Goal: Task Accomplishment & Management: Use online tool/utility

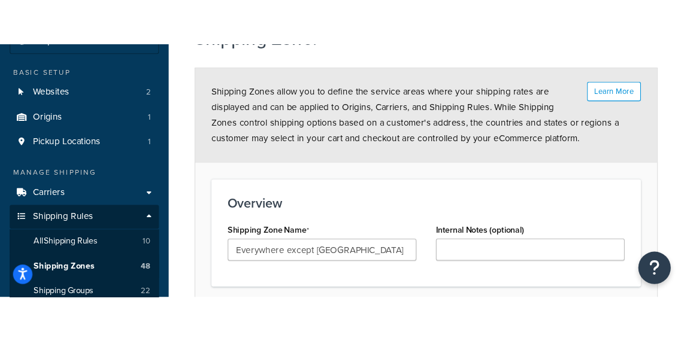
scroll to position [92, 0]
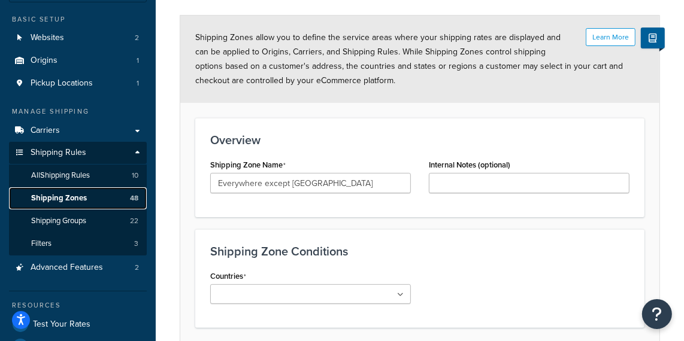
click at [80, 201] on span "Shipping Zones" at bounding box center [59, 198] width 56 height 10
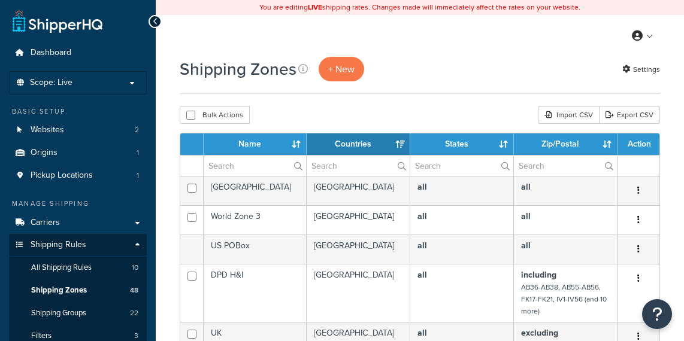
select select "15"
click at [568, 112] on div "Import CSV" at bounding box center [568, 115] width 61 height 18
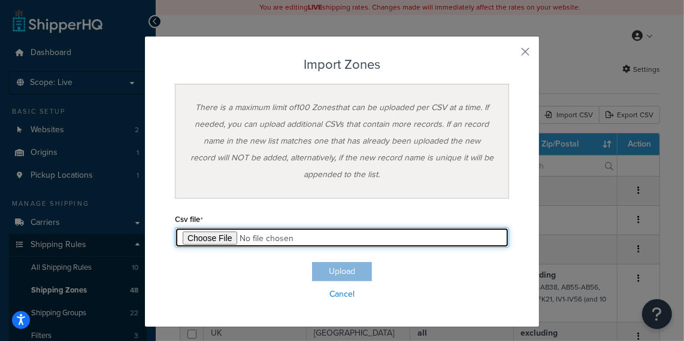
click at [214, 234] on input "file" at bounding box center [342, 238] width 334 height 20
click at [204, 233] on input "file" at bounding box center [342, 238] width 334 height 20
type input "C:\fakepath\Everywhere except mainland GB.csv"
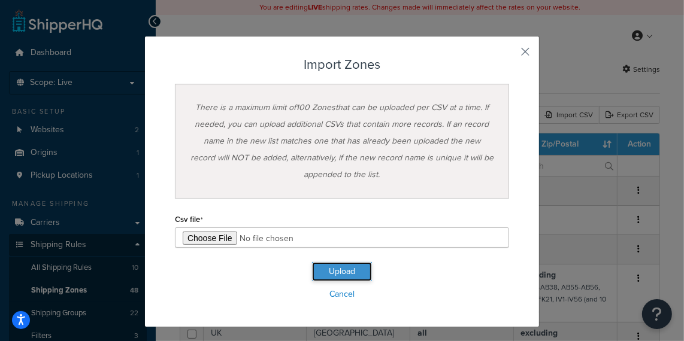
click at [335, 272] on button "Upload" at bounding box center [342, 271] width 60 height 19
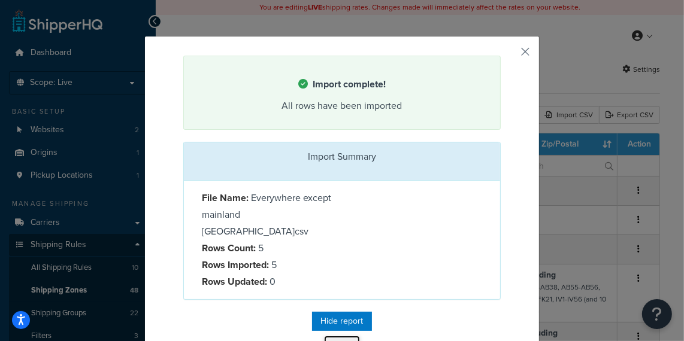
click at [343, 336] on button "Close" at bounding box center [342, 346] width 36 height 20
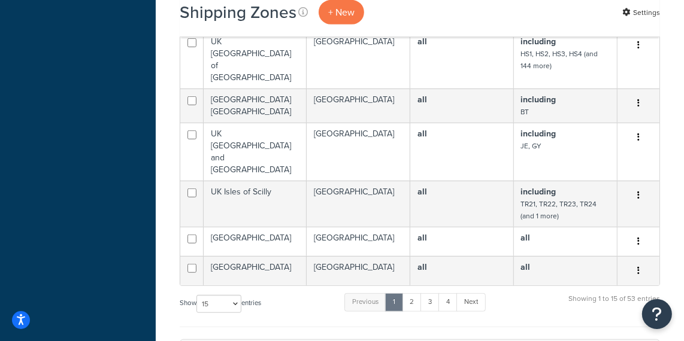
scroll to position [523, 0]
click at [237, 295] on select "10 15 25 50 100" at bounding box center [218, 304] width 45 height 18
select select "100"
click at [198, 313] on select "10 15 25 50 100" at bounding box center [218, 304] width 45 height 18
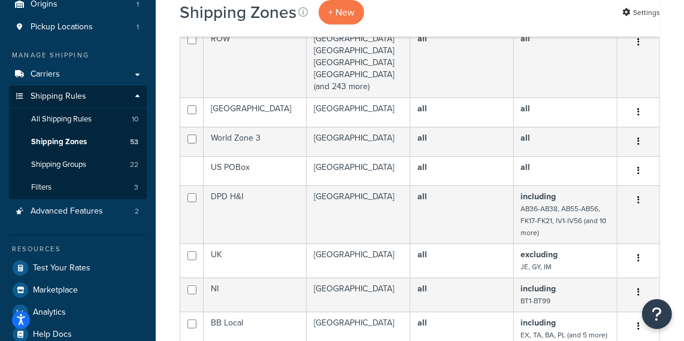
scroll to position [0, 0]
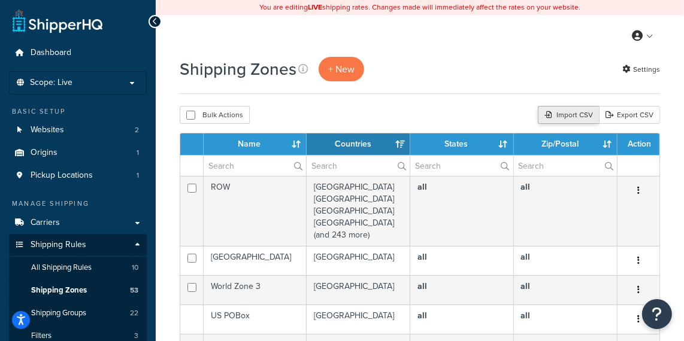
click at [560, 116] on div "Import CSV" at bounding box center [568, 115] width 61 height 18
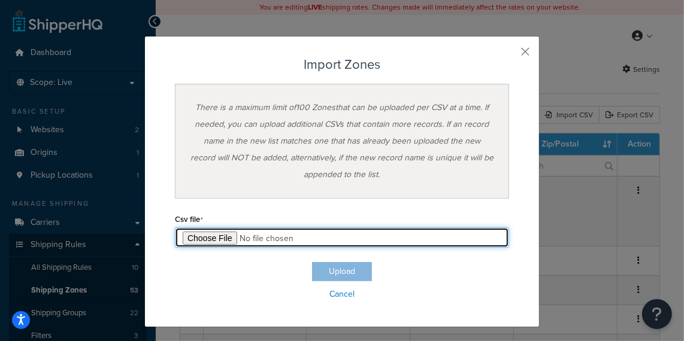
click at [217, 241] on input "file" at bounding box center [342, 238] width 334 height 20
type input "C:\fakepath\Everywhere except mainland GB.csv"
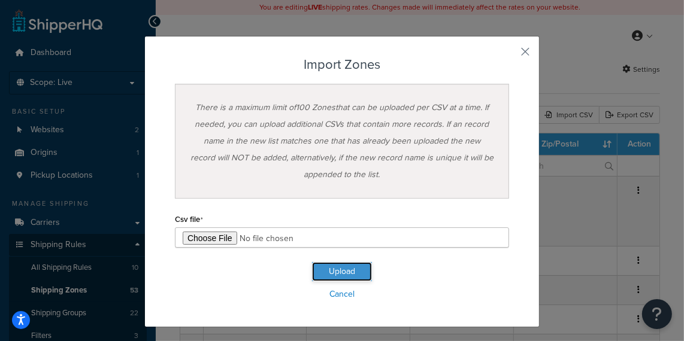
click at [350, 273] on button "Upload" at bounding box center [342, 271] width 60 height 19
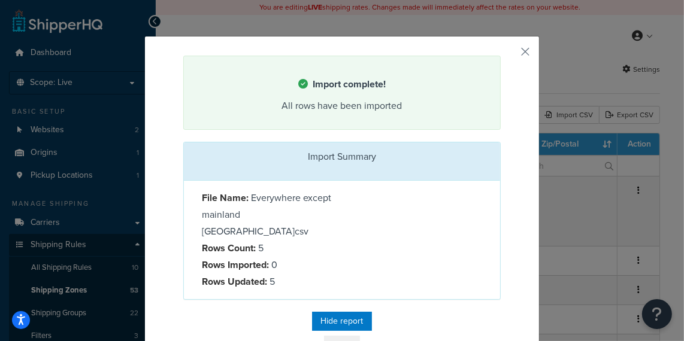
scroll to position [16, 0]
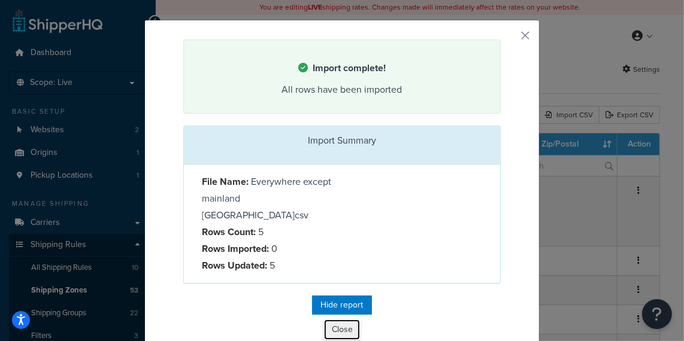
click at [344, 320] on button "Close" at bounding box center [342, 330] width 36 height 20
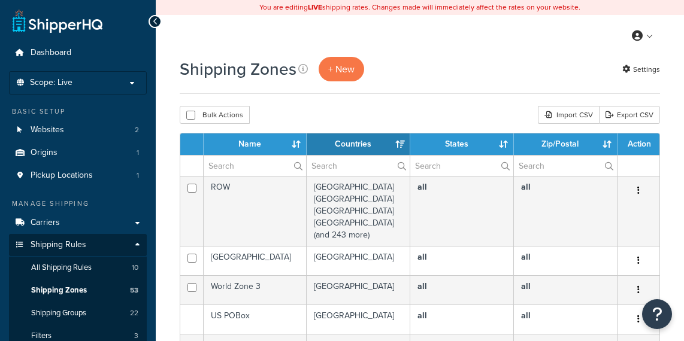
select select "15"
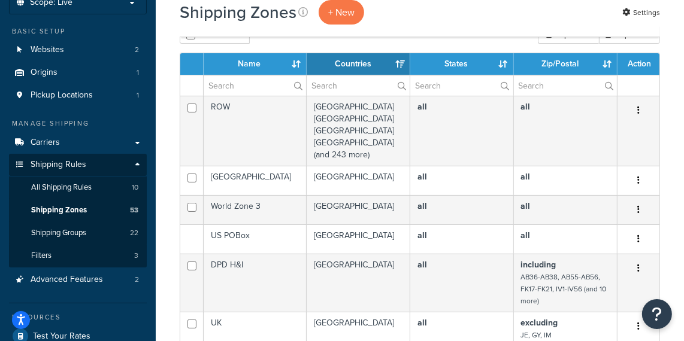
scroll to position [82, 0]
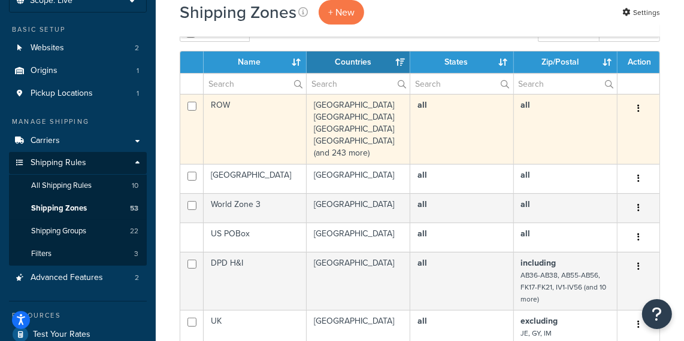
click at [264, 134] on td "ROW" at bounding box center [255, 129] width 103 height 70
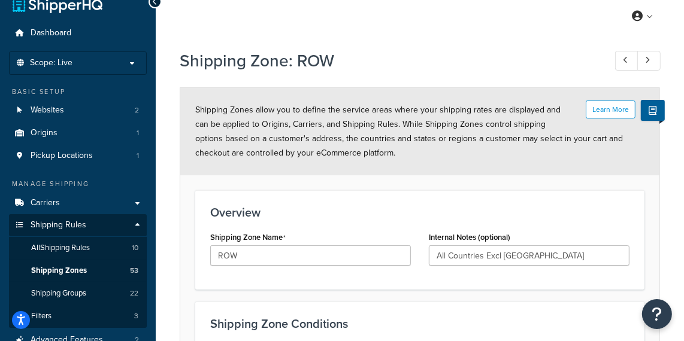
scroll to position [19, 0]
click at [530, 71] on h1 "Shipping Zone: ROW" at bounding box center [386, 61] width 413 height 23
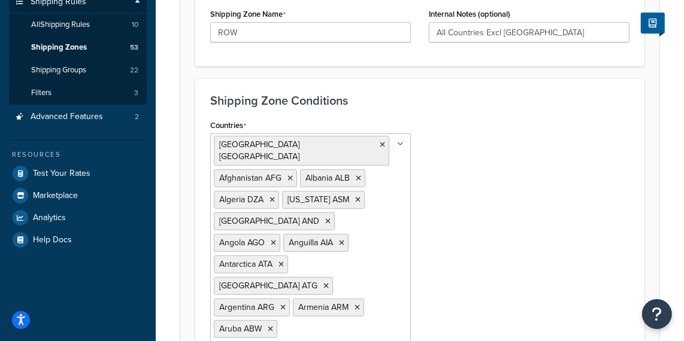
scroll to position [249, 0]
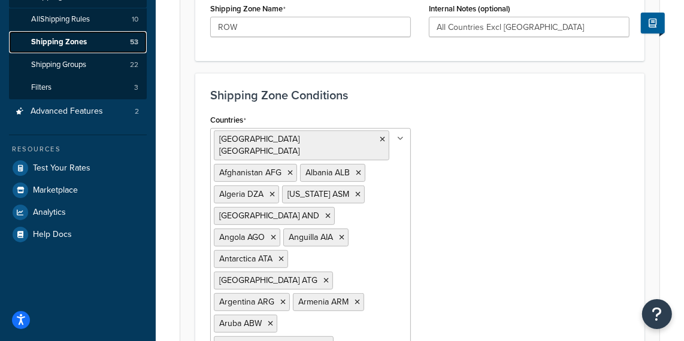
click at [81, 43] on span "Shipping Zones" at bounding box center [59, 42] width 56 height 10
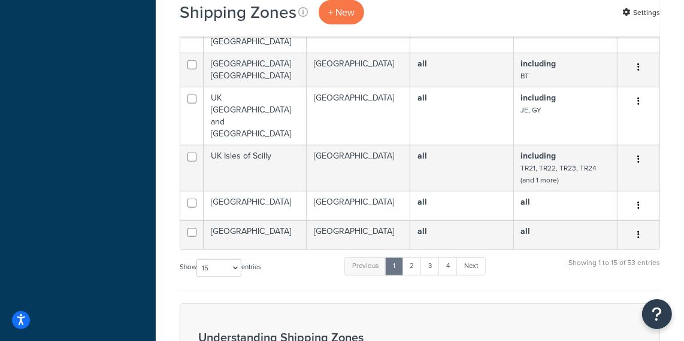
scroll to position [561, 0]
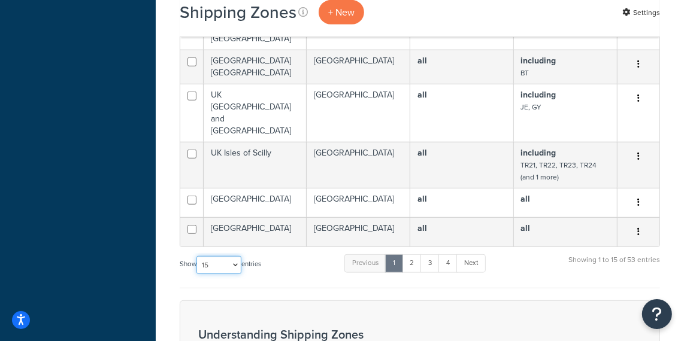
click at [238, 256] on select "10 15 25 50 100" at bounding box center [218, 265] width 45 height 18
select select "100"
click at [198, 274] on select "10 15 25 50 100" at bounding box center [218, 265] width 45 height 18
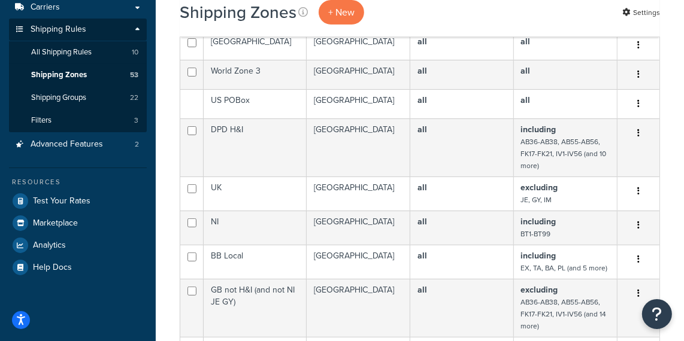
scroll to position [0, 0]
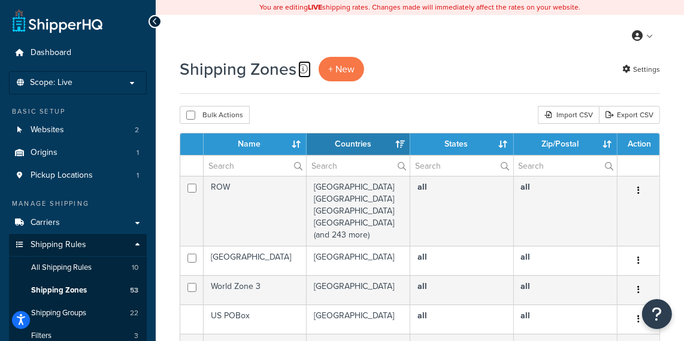
click at [300, 70] on icon at bounding box center [303, 69] width 10 height 10
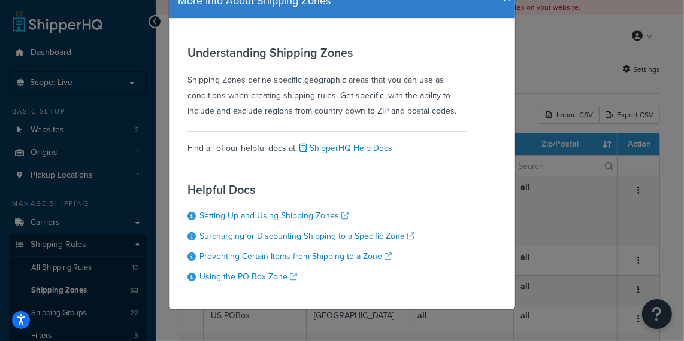
scroll to position [58, 0]
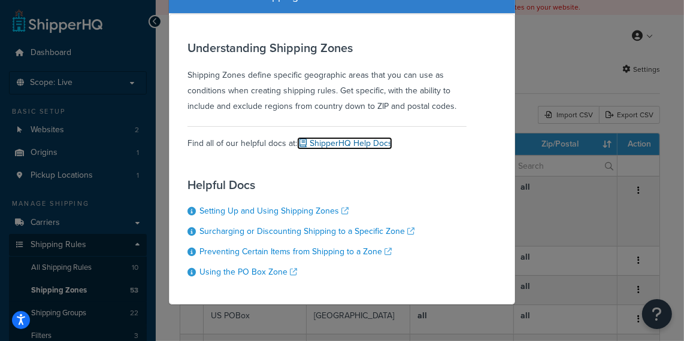
click at [338, 140] on link "ShipperHQ Help Docs" at bounding box center [344, 143] width 95 height 13
click at [550, 35] on div "More Info About Shipping Zones Understanding Shipping Zones Shipping Zones defi…" at bounding box center [342, 170] width 684 height 341
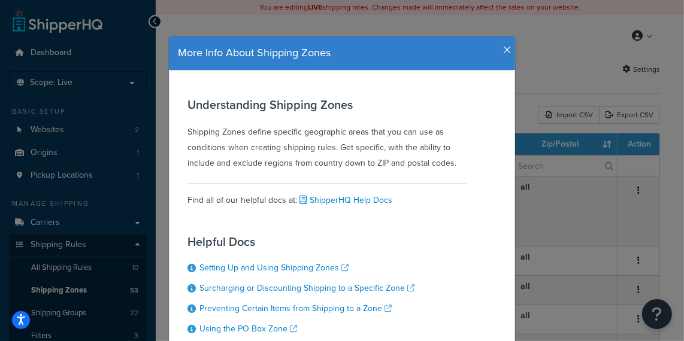
click at [504, 50] on icon "button" at bounding box center [507, 50] width 8 height 11
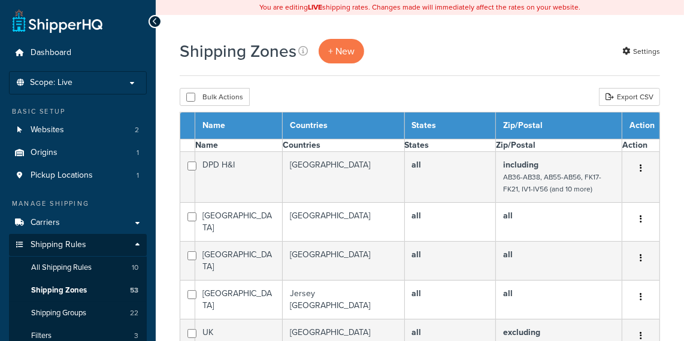
select select "15"
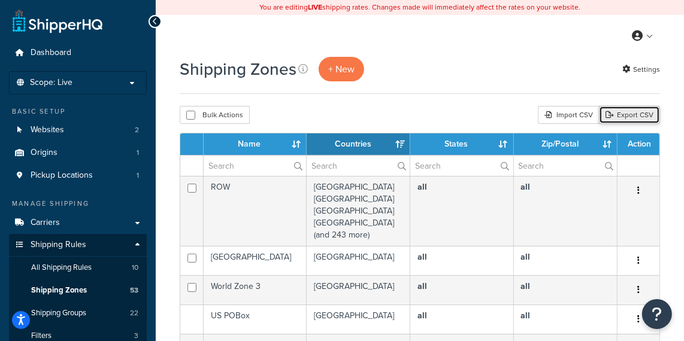
click at [627, 116] on link "Export CSV" at bounding box center [629, 115] width 61 height 18
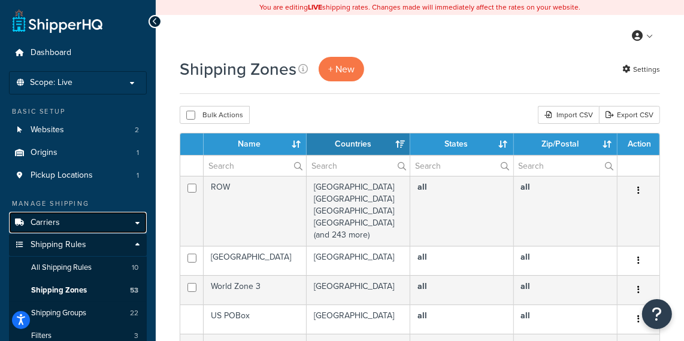
click at [72, 224] on link "Carriers" at bounding box center [78, 223] width 138 height 22
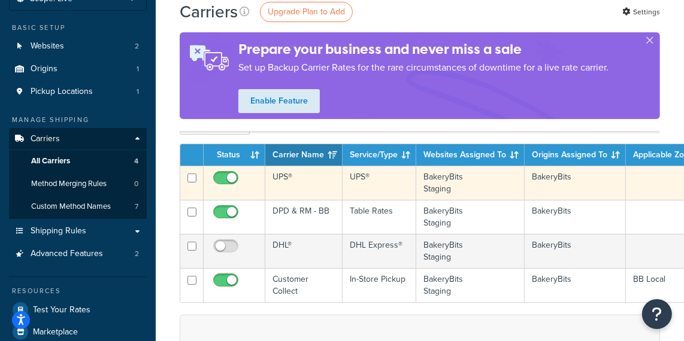
scroll to position [81, 0]
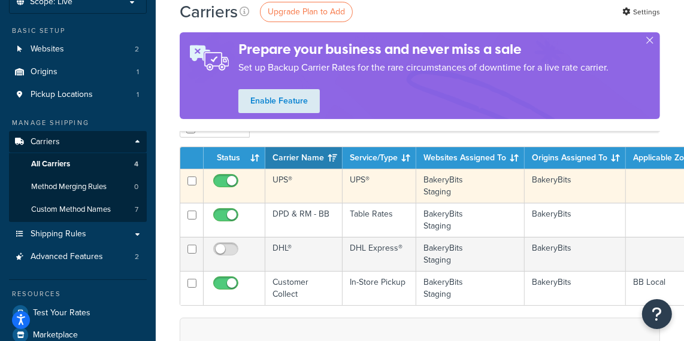
click at [406, 194] on td "UPS®" at bounding box center [380, 186] width 74 height 34
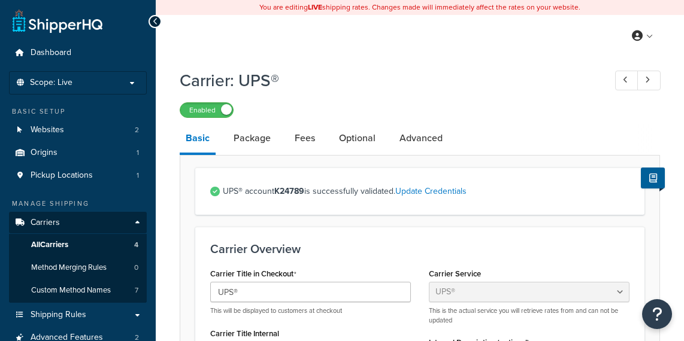
select select "ups"
select select "row"
select select "kg"
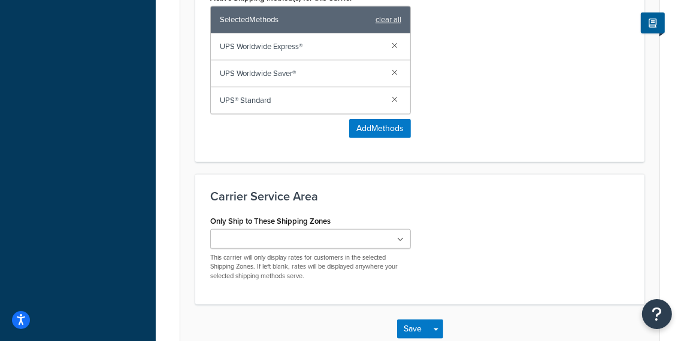
scroll to position [870, 0]
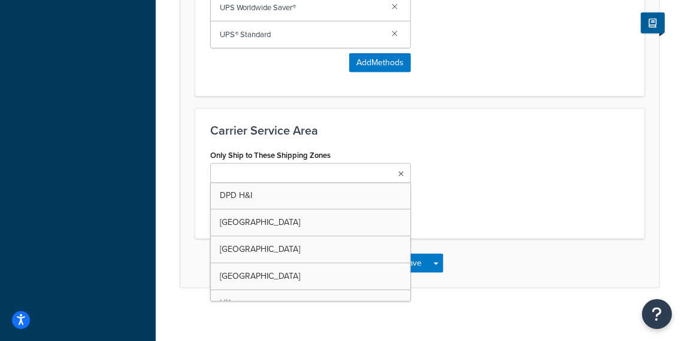
click at [292, 179] on ul at bounding box center [310, 174] width 201 height 20
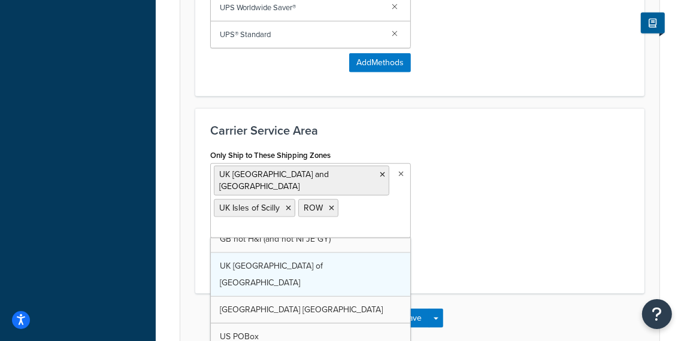
scroll to position [1241, 0]
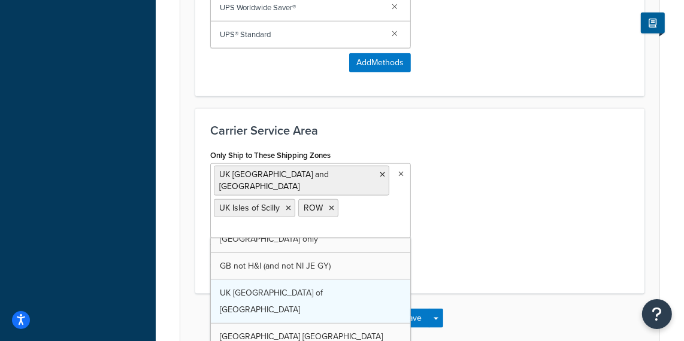
drag, startPoint x: 274, startPoint y: 245, endPoint x: 274, endPoint y: 236, distance: 9.0
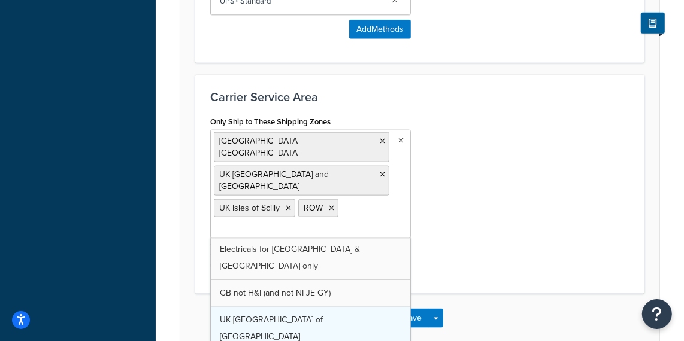
scroll to position [1188, 0]
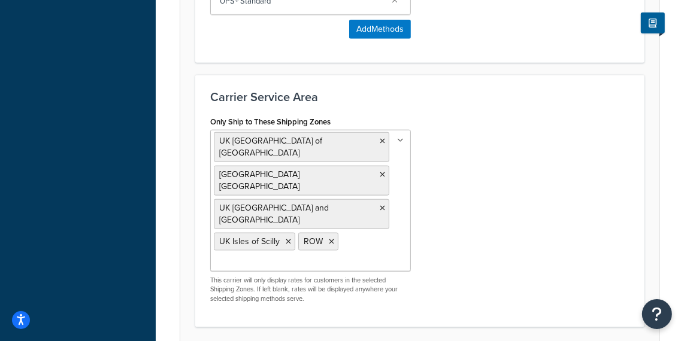
click at [434, 223] on div "Only Ship to These Shipping Zones UK Highlands and Islands of Scotland UK North…" at bounding box center [419, 212] width 437 height 199
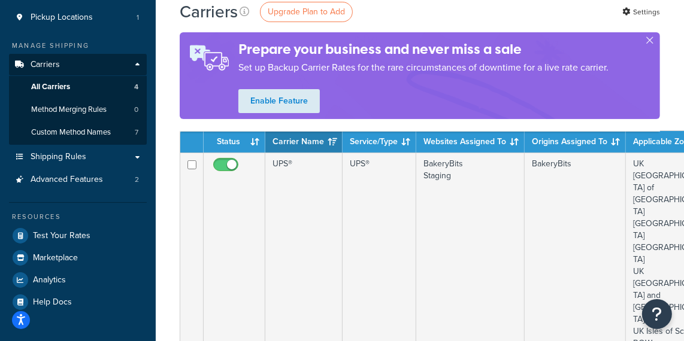
scroll to position [163, 0]
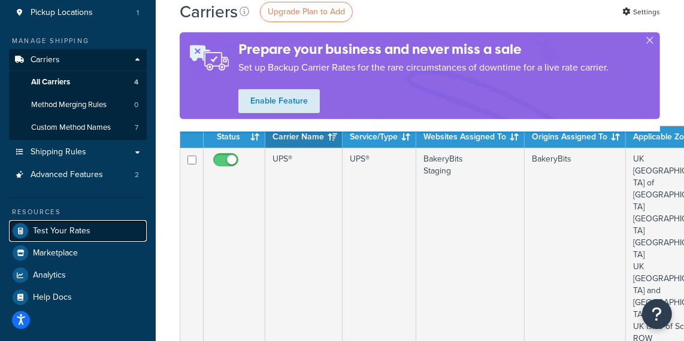
click at [77, 228] on span "Test Your Rates" at bounding box center [62, 231] width 58 height 10
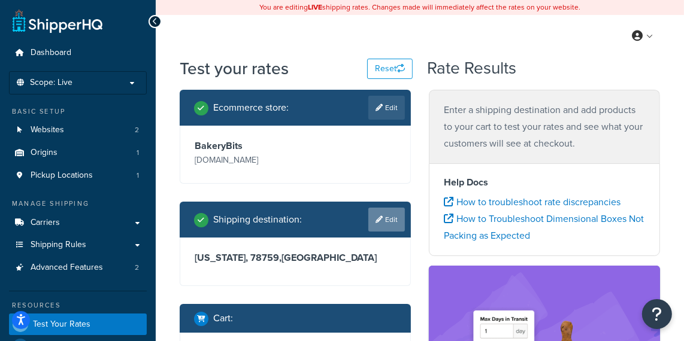
click at [389, 221] on link "Edit" at bounding box center [386, 220] width 37 height 24
select select "TX"
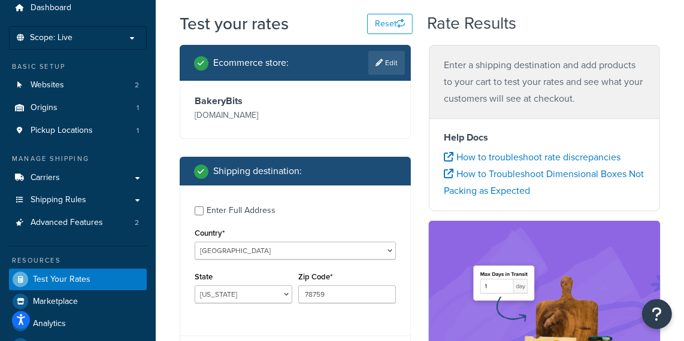
scroll to position [48, 0]
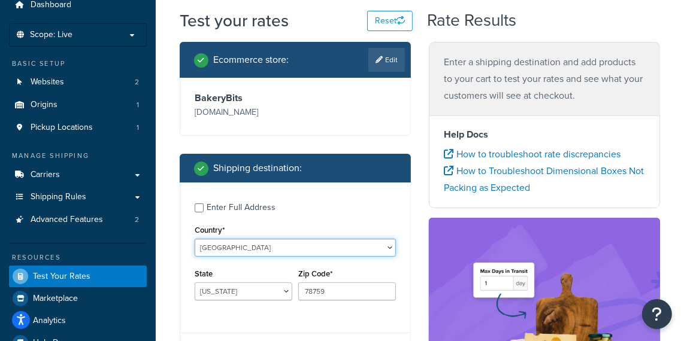
click at [329, 252] on select "United States United Kingdom Afghanistan Åland Islands Albania Algeria American…" at bounding box center [295, 248] width 201 height 18
select select "GB"
click at [195, 239] on select "United States United Kingdom Afghanistan Åland Islands Albania Algeria American…" at bounding box center [295, 248] width 201 height 18
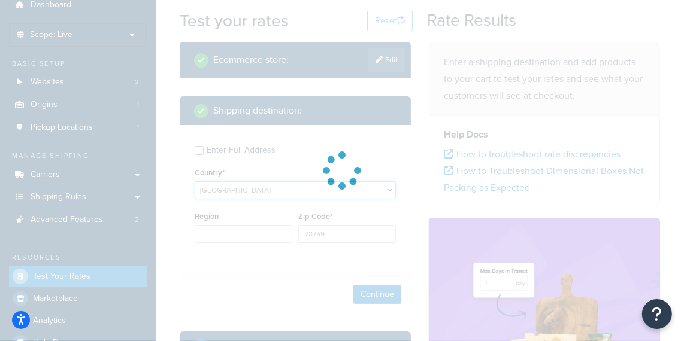
type input "TX"
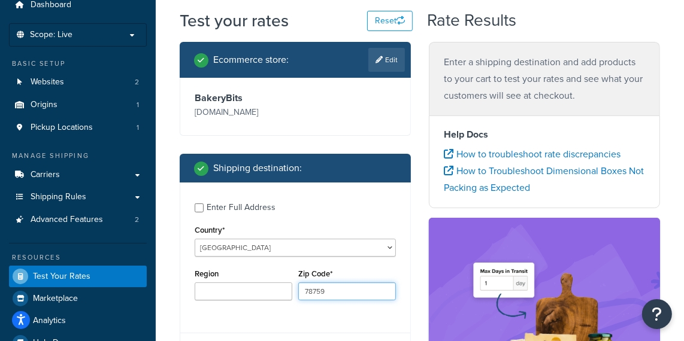
click at [316, 288] on input "78759" at bounding box center [347, 292] width 98 height 18
type input "ta1 4ta"
click at [271, 319] on div "Enter Full Address Country* United States United Kingdom Afghanistan Åland Isla…" at bounding box center [295, 253] width 230 height 141
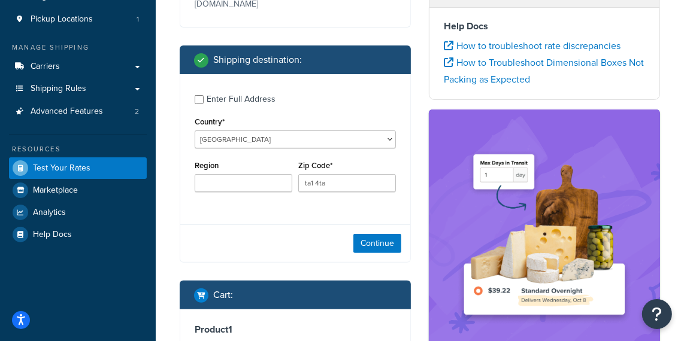
scroll to position [161, 0]
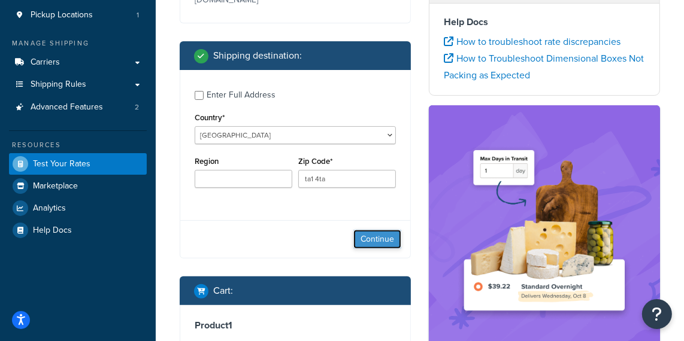
click at [370, 239] on button "Continue" at bounding box center [377, 239] width 48 height 19
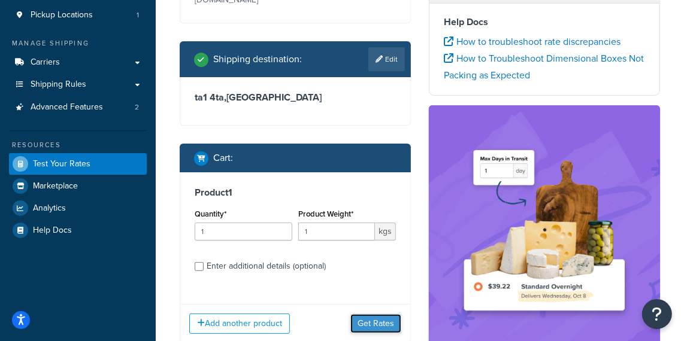
click at [371, 318] on button "Get Rates" at bounding box center [375, 324] width 51 height 19
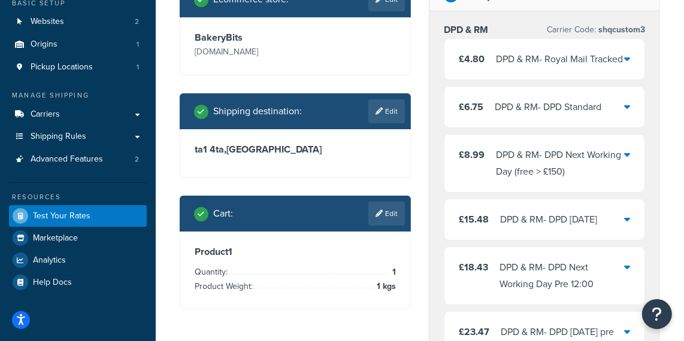
scroll to position [109, 0]
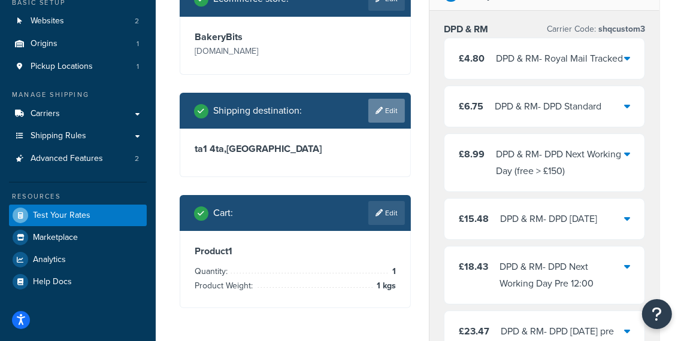
click at [384, 109] on link "Edit" at bounding box center [386, 111] width 37 height 24
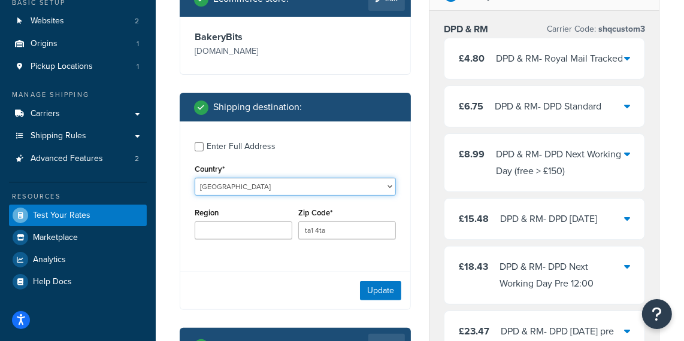
click at [259, 185] on select "United States United Kingdom Afghanistan Åland Islands Albania Algeria American…" at bounding box center [295, 187] width 201 height 18
select select "US"
click at [195, 178] on select "United States United Kingdom Afghanistan Åland Islands Albania Algeria American…" at bounding box center [295, 187] width 201 height 18
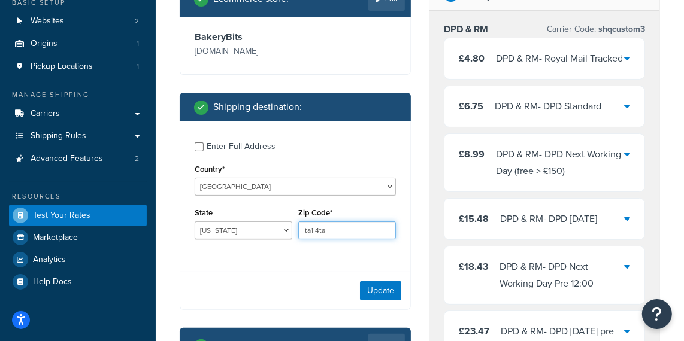
click at [310, 230] on input "ta1 4ta" at bounding box center [347, 231] width 98 height 18
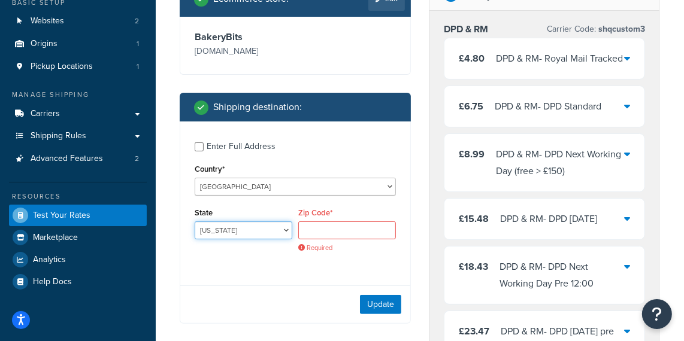
click at [216, 234] on select "Alabama Alaska American Samoa Arizona Arkansas Armed Forces Americas Armed Forc…" at bounding box center [244, 231] width 98 height 18
select select "IL"
click at [195, 222] on select "Alabama Alaska American Samoa Arizona Arkansas Armed Forces Americas Armed Forc…" at bounding box center [244, 231] width 98 height 18
click at [349, 229] on input "Zip Code*" at bounding box center [347, 231] width 98 height 18
paste input "60611"
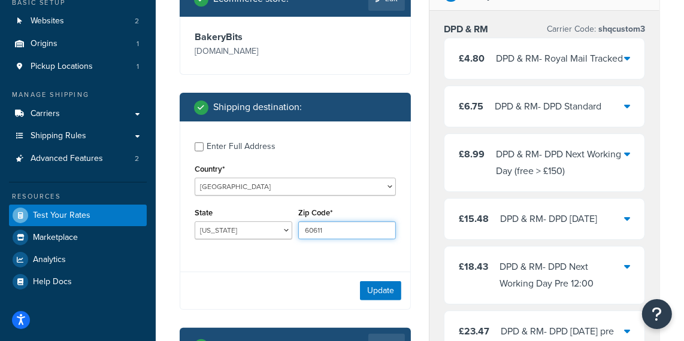
type input "60611"
click at [267, 260] on div "Enter Full Address Country* United States United Kingdom Afghanistan Åland Isla…" at bounding box center [295, 192] width 230 height 141
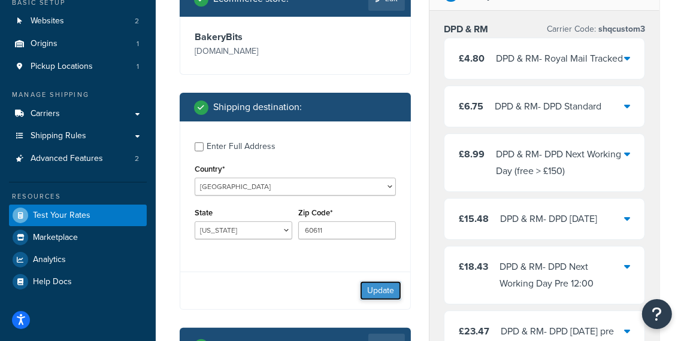
click at [374, 286] on button "Update" at bounding box center [380, 291] width 41 height 19
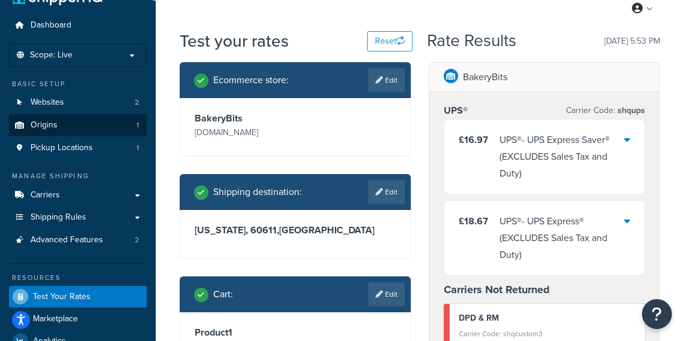
scroll to position [18, 0]
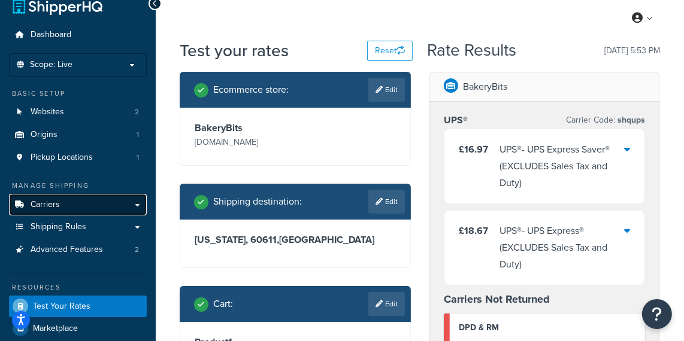
click at [101, 207] on link "Carriers" at bounding box center [78, 205] width 138 height 22
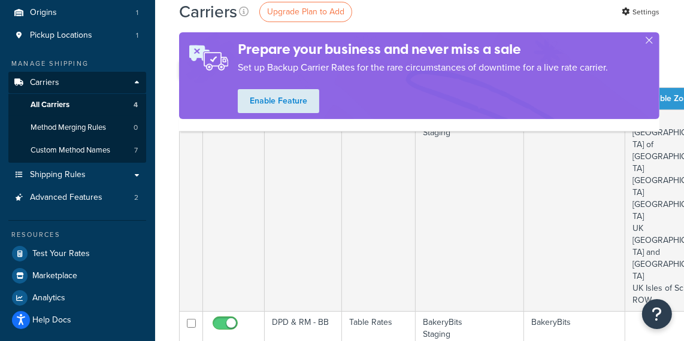
scroll to position [141, 1]
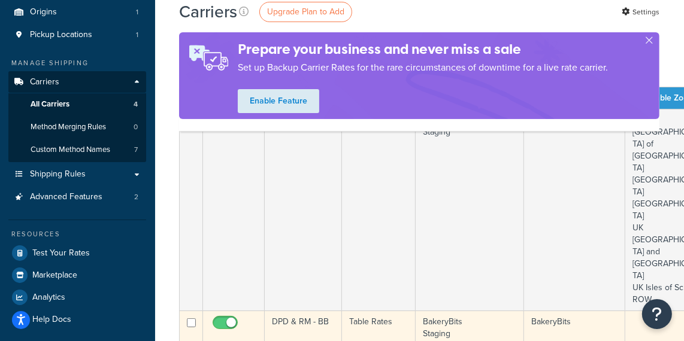
click at [283, 311] on td "DPD & RM - BB" at bounding box center [303, 328] width 77 height 34
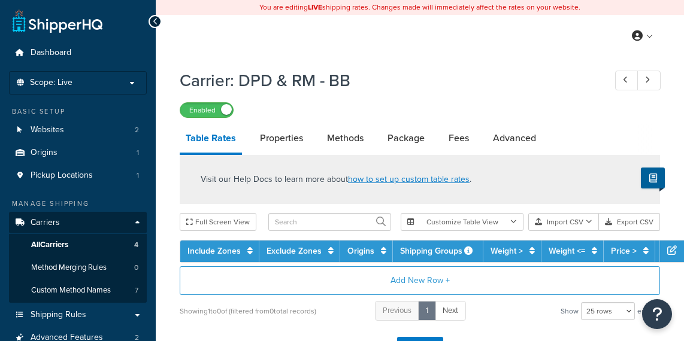
select select "25"
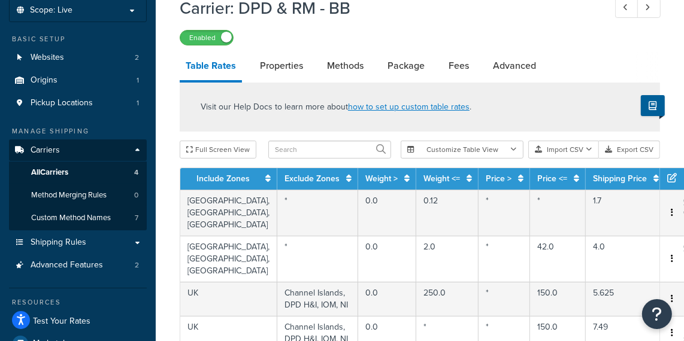
scroll to position [78, 0]
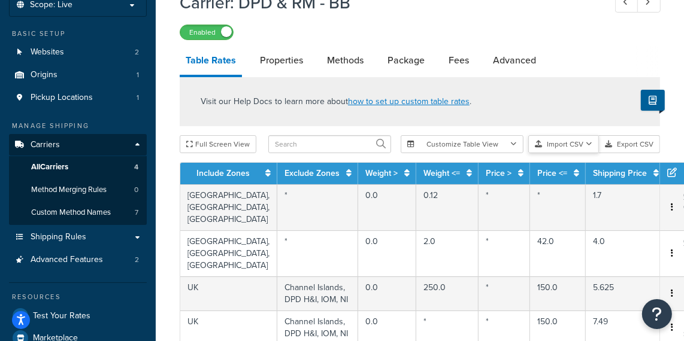
click at [588, 144] on icon "button" at bounding box center [589, 144] width 7 height 7
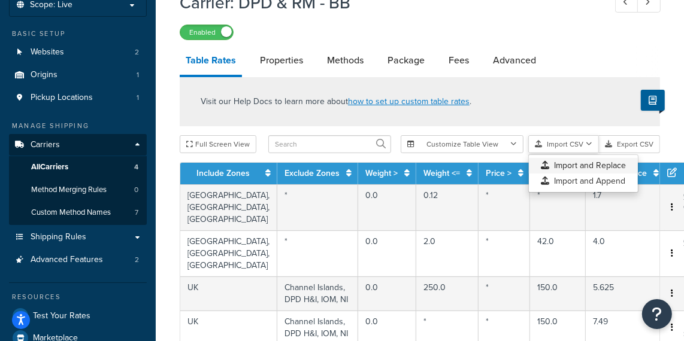
click at [588, 153] on div "Customize Table View Show all columns Show selected columns Import CSV Import a…" at bounding box center [530, 144] width 259 height 18
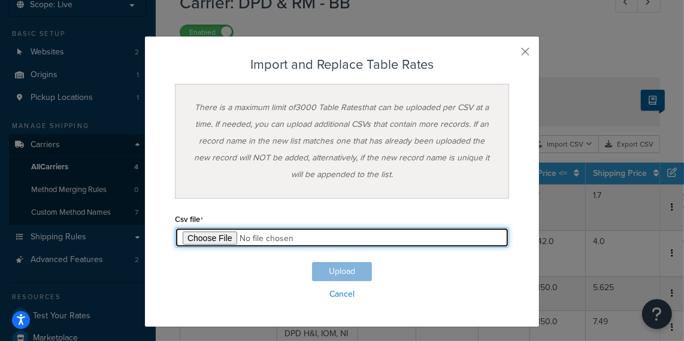
click at [212, 236] on input "file" at bounding box center [342, 238] width 334 height 20
type input "C:\fakepath\[DATE] DPD, RM.csv"
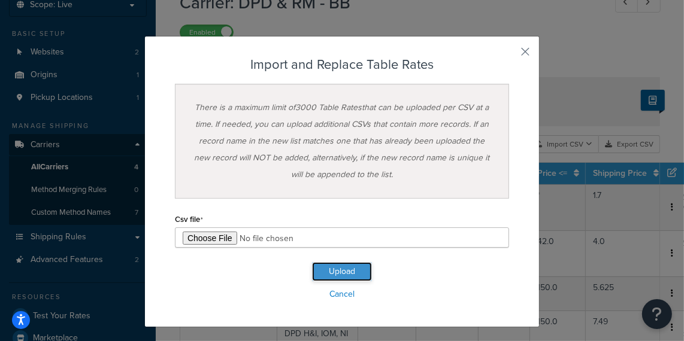
click at [341, 270] on button "Upload" at bounding box center [342, 271] width 60 height 19
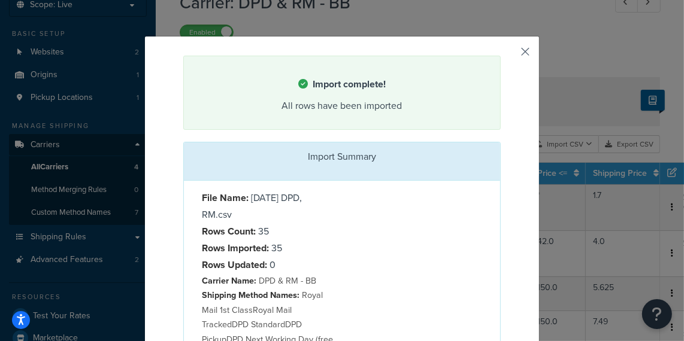
click at [501, 56] on button "button" at bounding box center [499, 57] width 3 height 3
